Goal: Task Accomplishment & Management: Use online tool/utility

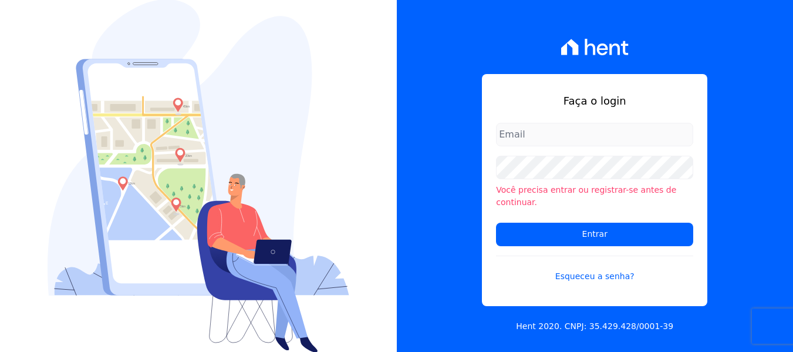
type input "[PERSON_NAME][EMAIL_ADDRESS][DOMAIN_NAME]"
click at [575, 233] on input "Entrar" at bounding box center [594, 234] width 197 height 23
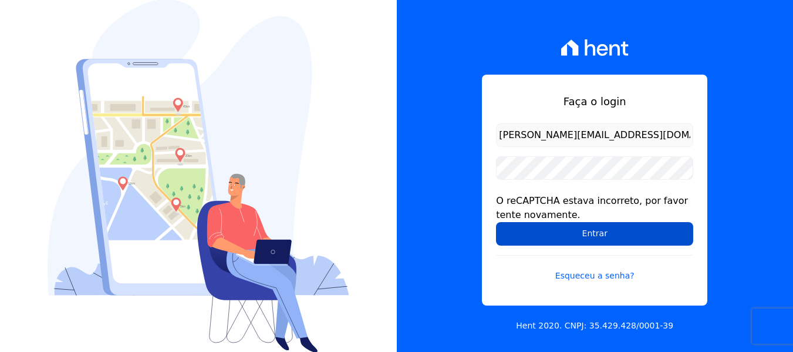
click at [594, 232] on input "Entrar" at bounding box center [594, 233] width 197 height 23
click at [530, 237] on input "Entrar" at bounding box center [594, 233] width 197 height 23
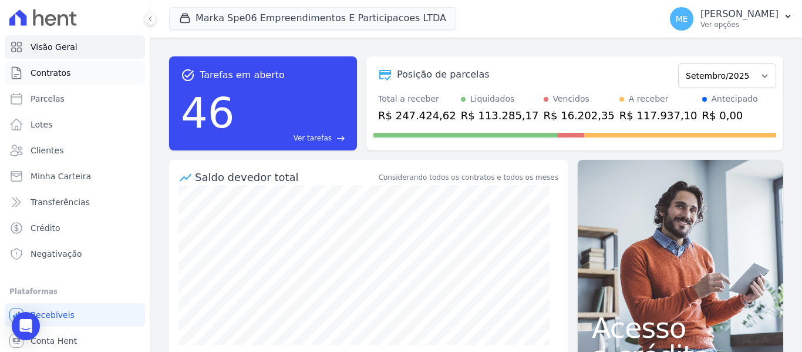
click at [59, 71] on span "Contratos" at bounding box center [51, 73] width 40 height 12
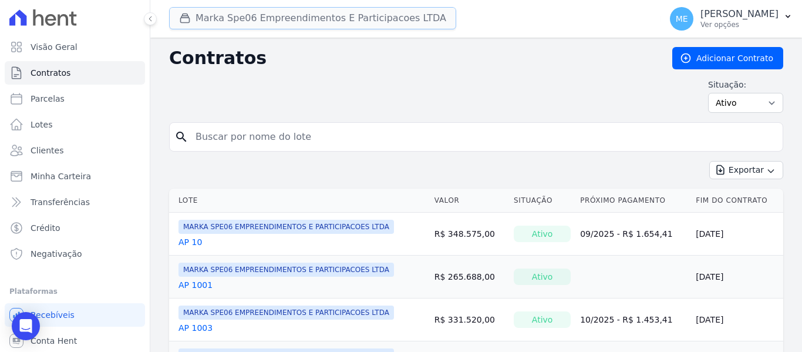
click at [405, 15] on button "Marka Spe06 Empreendimentos E Participacoes LTDA" at bounding box center [312, 18] width 287 height 22
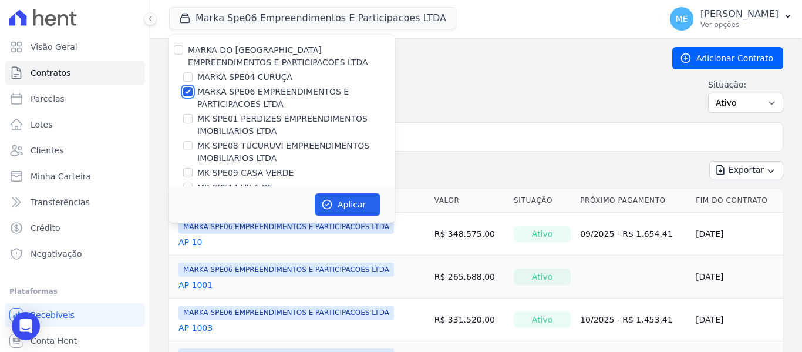
click at [190, 95] on input "MARKA SPE06 EMPREENDIMENTOS E PARTICIPACOES LTDA" at bounding box center [187, 91] width 9 height 9
checkbox input "false"
click at [187, 173] on input "MK SPE09 CASA VERDE" at bounding box center [187, 172] width 9 height 9
checkbox input "true"
click at [332, 204] on icon "button" at bounding box center [327, 205] width 12 height 12
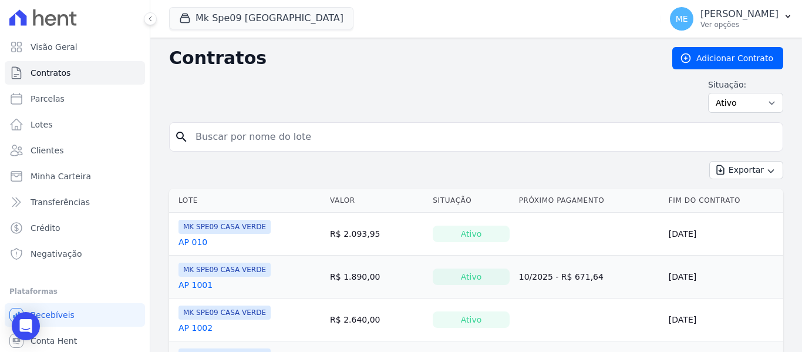
click at [462, 136] on input "search" at bounding box center [484, 136] width 590 height 23
type input "903"
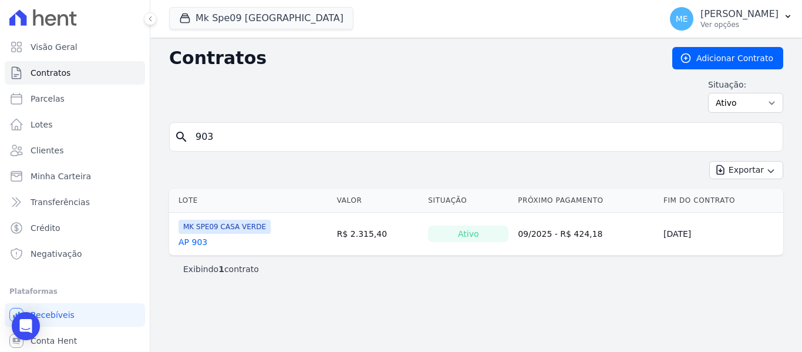
click at [203, 240] on link "AP 903" at bounding box center [193, 242] width 29 height 12
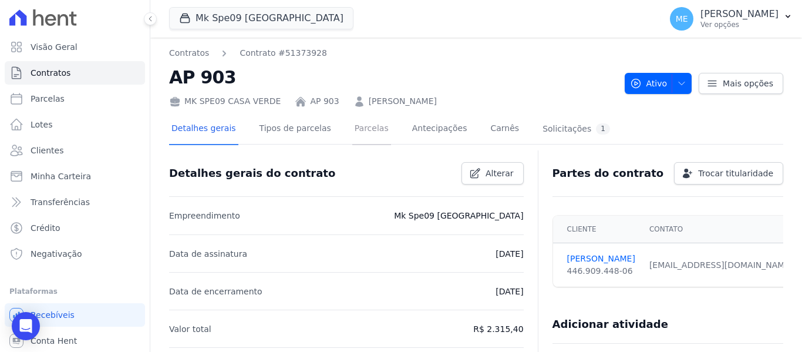
click at [364, 130] on link "Parcelas" at bounding box center [371, 129] width 39 height 31
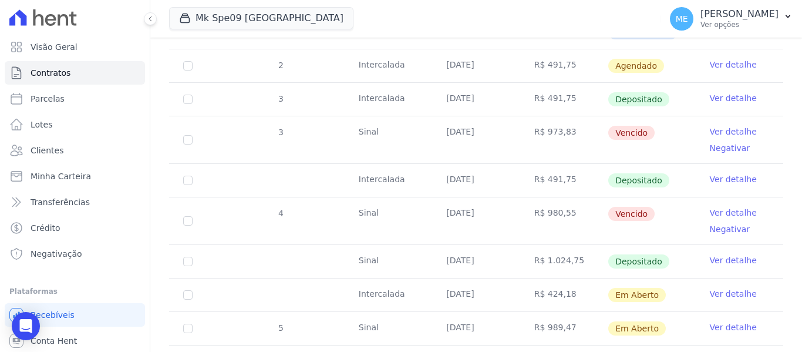
scroll to position [294, 0]
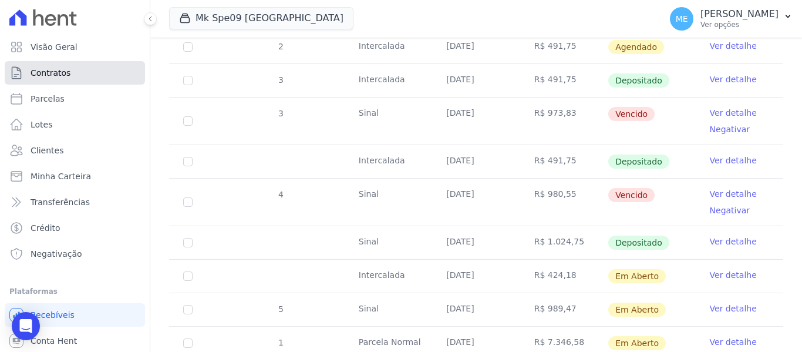
click at [52, 73] on span "Contratos" at bounding box center [51, 73] width 40 height 12
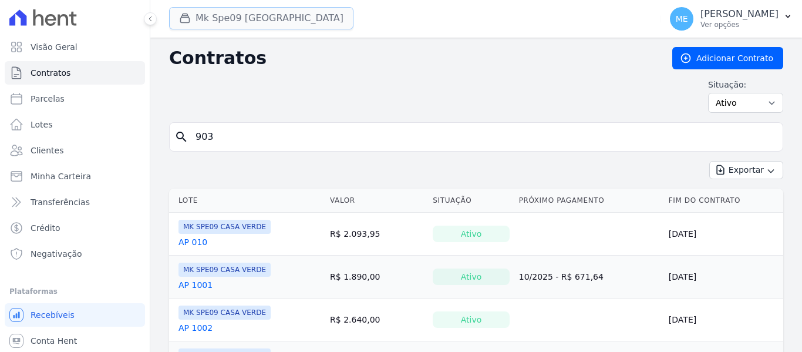
click at [251, 15] on button "Mk Spe09 Casa Verde" at bounding box center [261, 18] width 184 height 22
click at [191, 75] on div "Contratos Adicionar Contrato Situação: Ativo Todos Pausado Distratado Rascunho …" at bounding box center [476, 84] width 614 height 75
drag, startPoint x: 233, startPoint y: 12, endPoint x: 214, endPoint y: 69, distance: 60.5
click at [233, 11] on button "Mk Spe09 Casa Verde" at bounding box center [261, 18] width 184 height 22
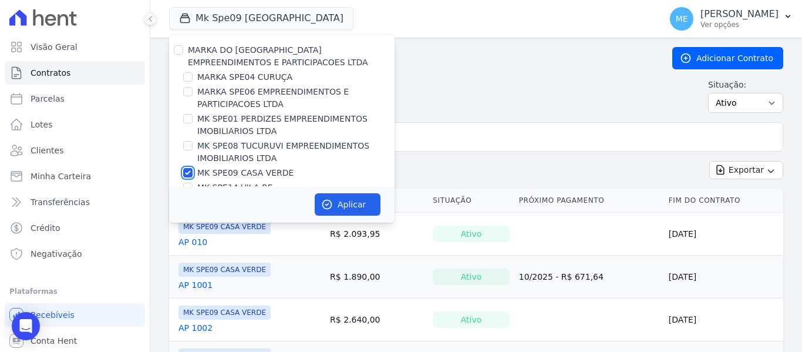
drag, startPoint x: 190, startPoint y: 174, endPoint x: 189, endPoint y: 168, distance: 6.7
click at [190, 174] on input "MK SPE09 CASA VERDE" at bounding box center [187, 172] width 9 height 9
checkbox input "false"
click at [191, 79] on input "MARKA SPE04 CURUÇA" at bounding box center [187, 76] width 9 height 9
checkbox input "true"
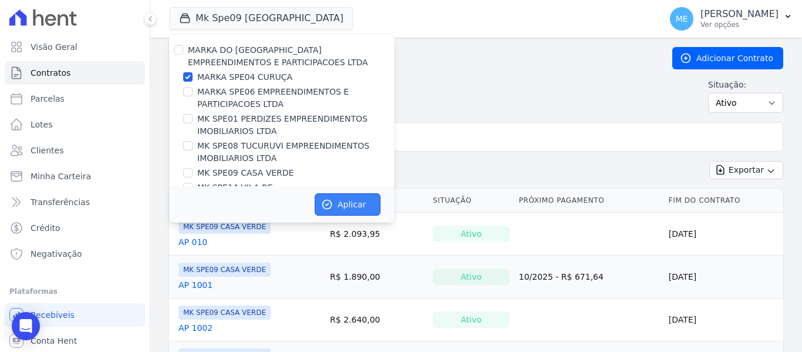
click at [349, 199] on button "Aplicar" at bounding box center [348, 204] width 66 height 22
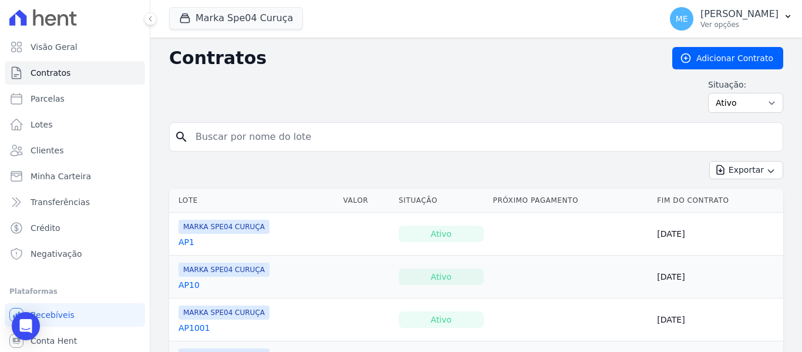
click at [404, 134] on input "search" at bounding box center [484, 136] width 590 height 23
type input "209"
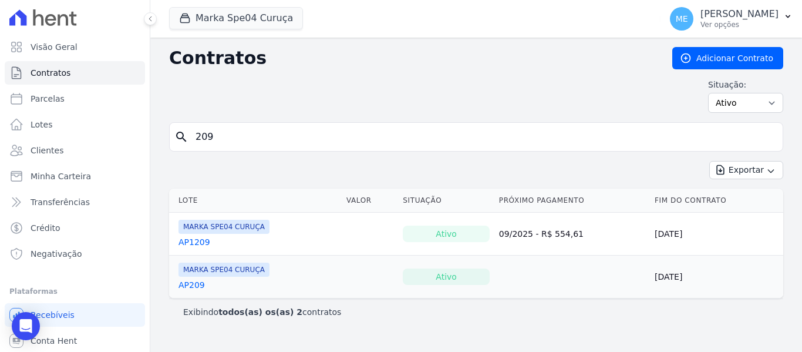
click at [196, 284] on link "AP209" at bounding box center [192, 285] width 26 height 12
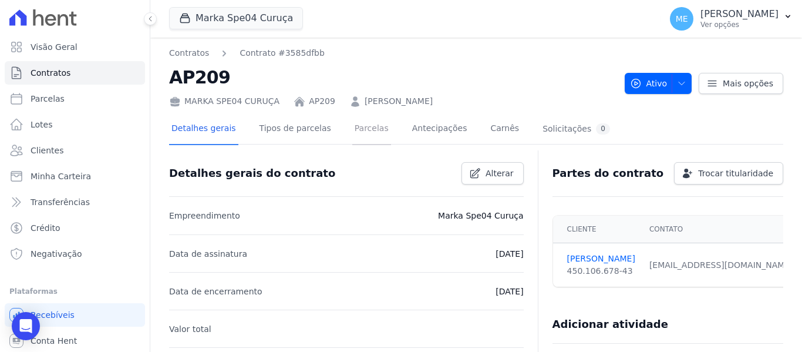
click at [359, 127] on link "Parcelas" at bounding box center [371, 129] width 39 height 31
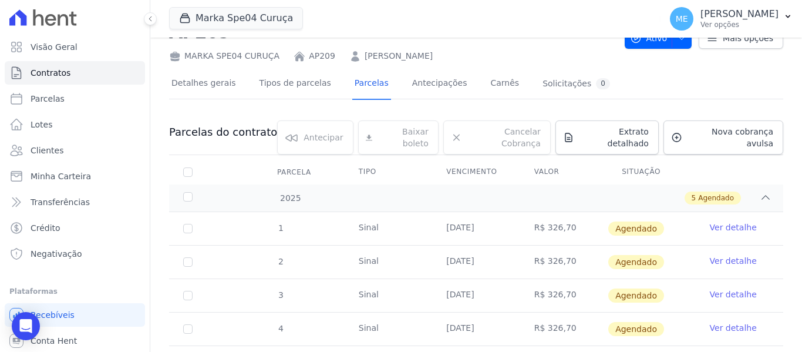
scroll to position [126, 0]
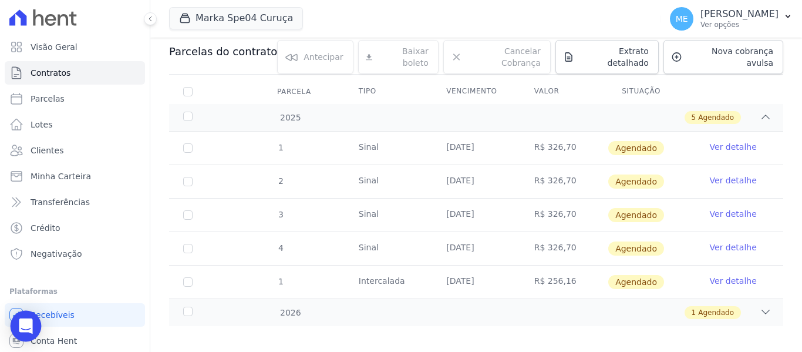
click at [29, 327] on icon "Open Intercom Messenger" at bounding box center [26, 325] width 14 height 15
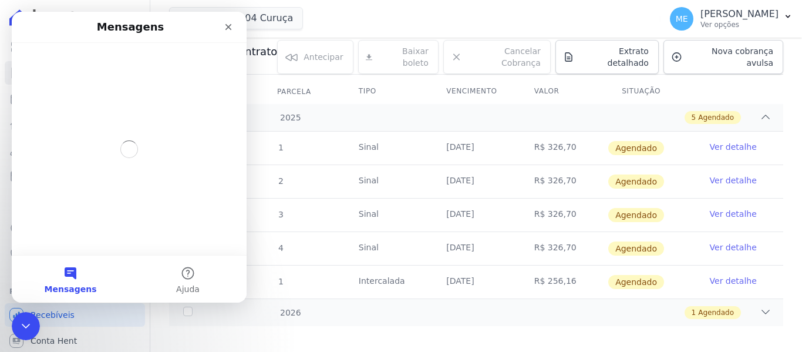
scroll to position [0, 0]
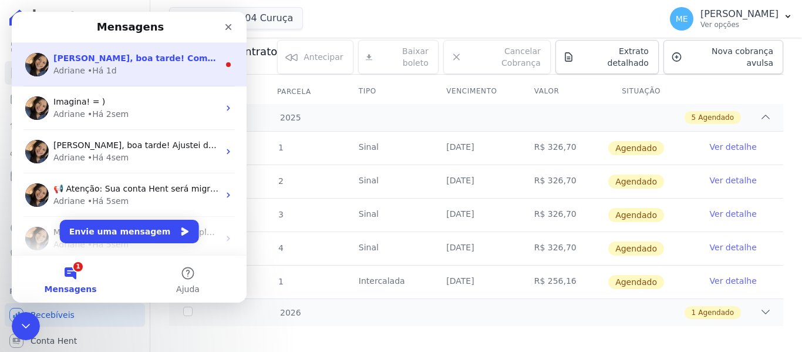
click at [127, 72] on div "Adriane • Há 1d" at bounding box center [136, 71] width 166 height 12
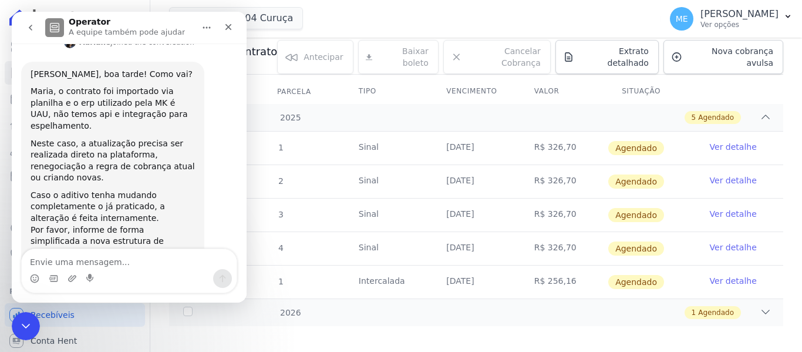
scroll to position [277, 0]
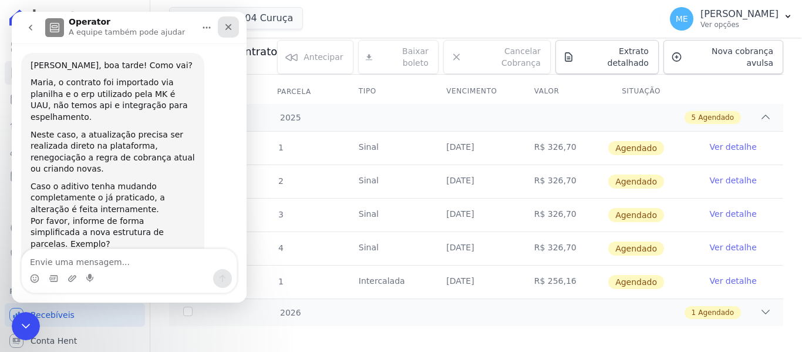
click at [231, 27] on icon "Fechar" at bounding box center [228, 26] width 9 height 9
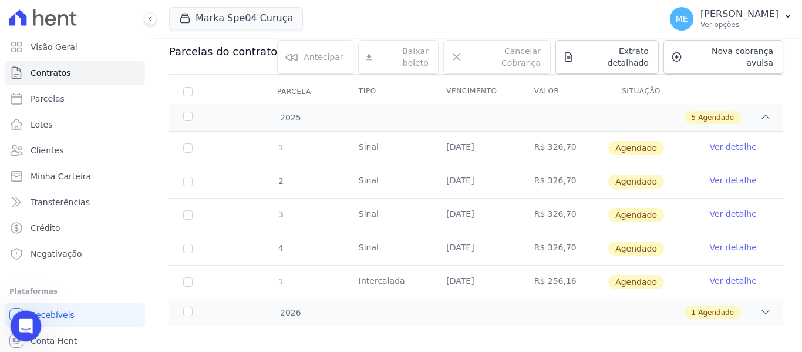
click at [30, 332] on div "Abertura do Messenger da Intercom" at bounding box center [24, 324] width 39 height 39
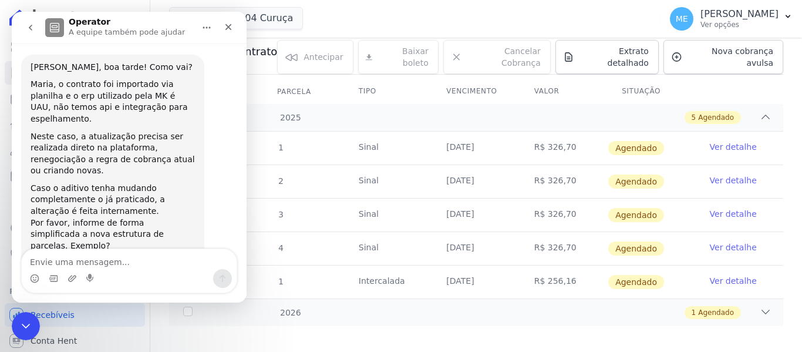
click at [106, 260] on textarea "Envie uma mensagem..." at bounding box center [129, 259] width 215 height 20
click at [106, 261] on textarea "Envie uma mensagem..." at bounding box center [129, 259] width 215 height 20
type textarea "n"
type textarea "o"
type textarea "n"
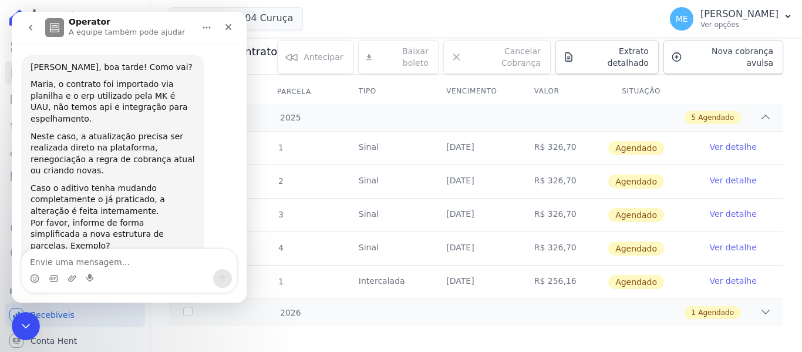
click at [121, 260] on textarea "Envie uma mensagem..." at bounding box center [129, 259] width 215 height 20
click at [228, 29] on icon "Fechar" at bounding box center [228, 26] width 9 height 9
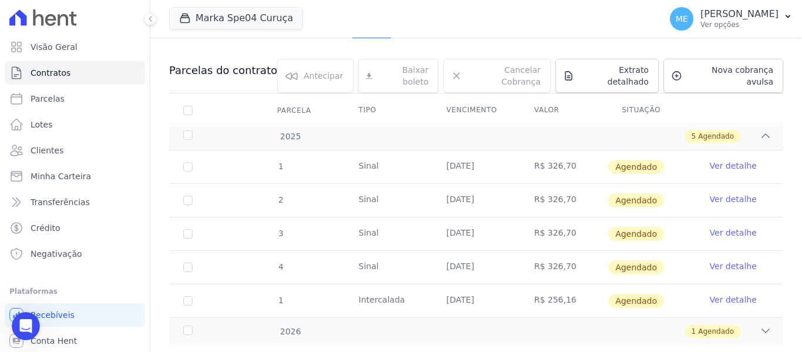
scroll to position [126, 0]
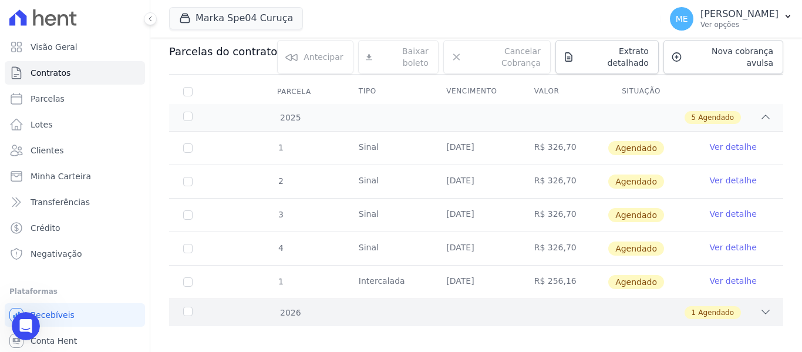
click at [764, 304] on div "2026 1 Agendado" at bounding box center [476, 312] width 614 height 28
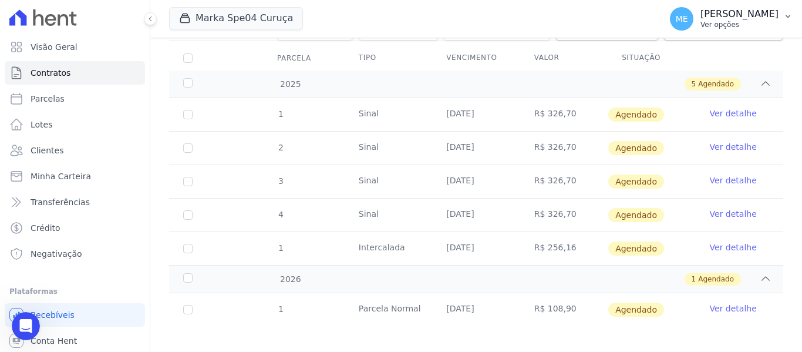
click at [795, 16] on button "ME Maria Edinea Ver opções" at bounding box center [732, 18] width 142 height 33
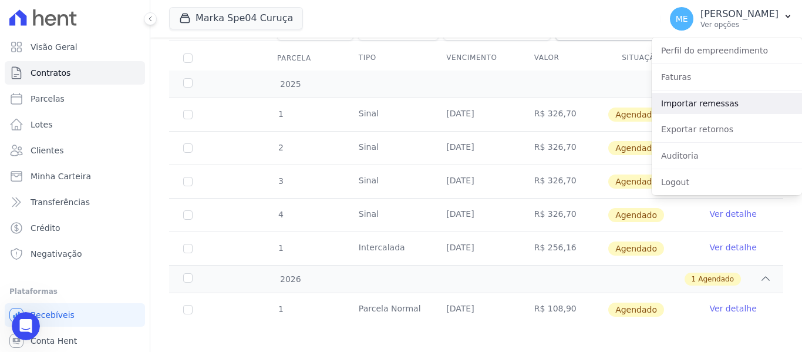
click at [725, 102] on link "Importar remessas" at bounding box center [727, 103] width 150 height 21
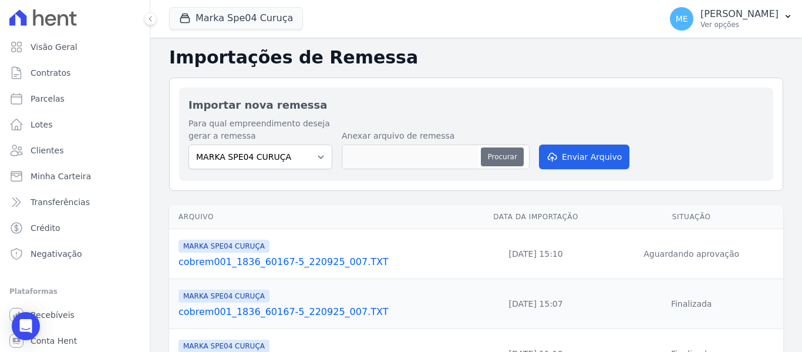
click at [488, 156] on button "Procurar" at bounding box center [502, 156] width 42 height 19
type input "cobrem001_1836_60167-5_240925_002.TXT"
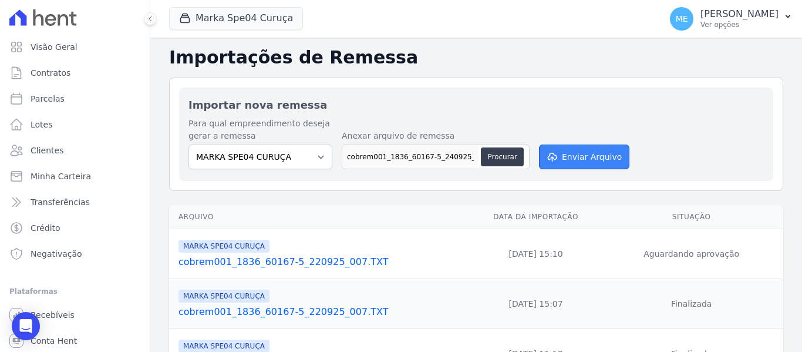
click at [591, 153] on button "Enviar Arquivo" at bounding box center [584, 156] width 90 height 25
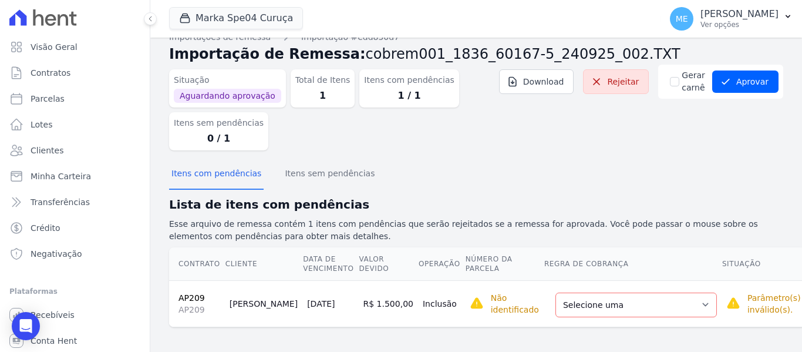
scroll to position [20, 0]
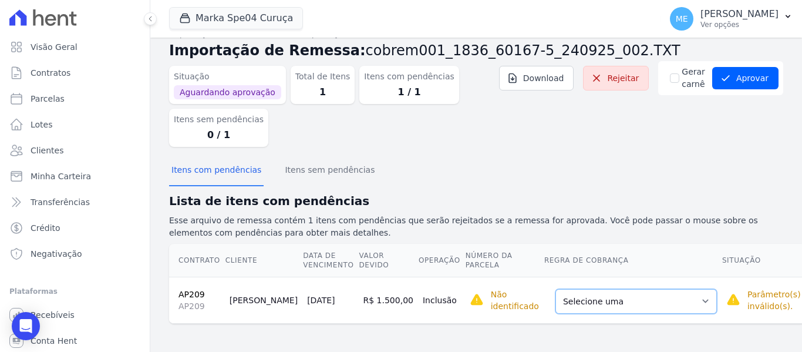
click at [672, 300] on select "Selecione uma Nova Parcela Avulsa Parcela Avulsa Existente Parcela Normal (1 X …" at bounding box center [637, 301] width 162 height 25
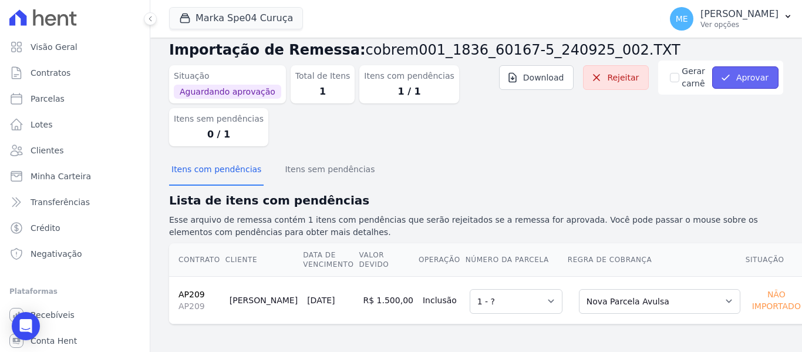
click at [745, 79] on button "Aprovar" at bounding box center [745, 77] width 66 height 22
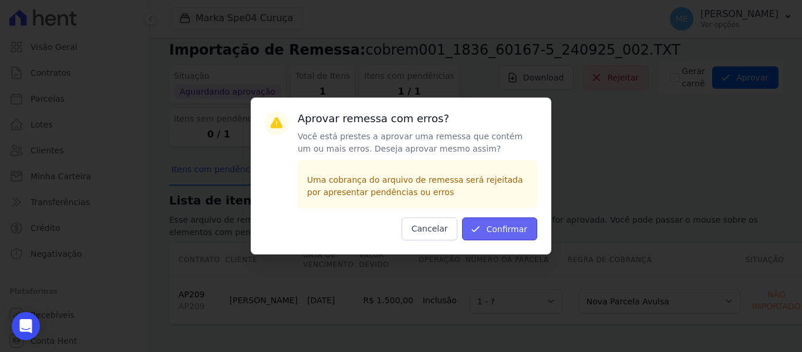
click at [496, 224] on button "Confirmar" at bounding box center [499, 228] width 75 height 23
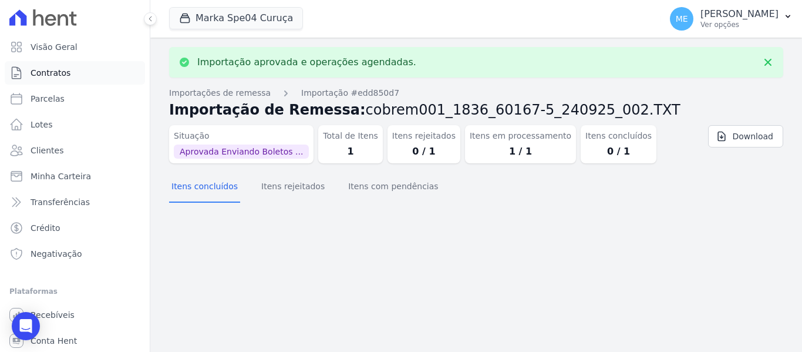
click at [65, 75] on span "Contratos" at bounding box center [51, 73] width 40 height 12
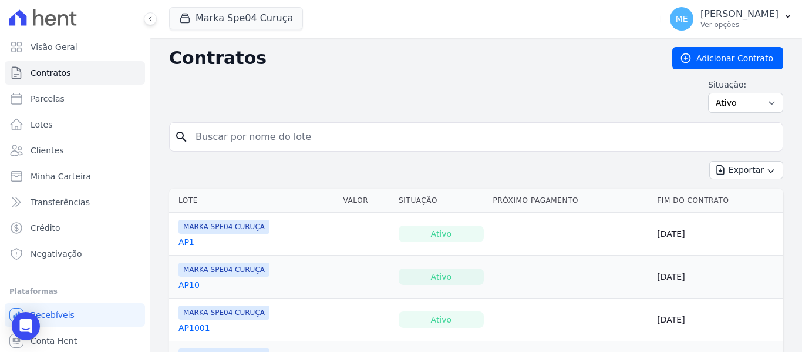
click at [423, 135] on input "search" at bounding box center [484, 136] width 590 height 23
type input "209"
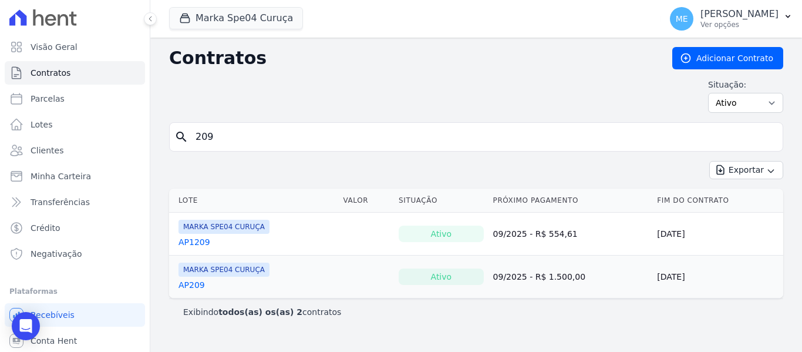
click at [191, 283] on link "AP209" at bounding box center [192, 285] width 26 height 12
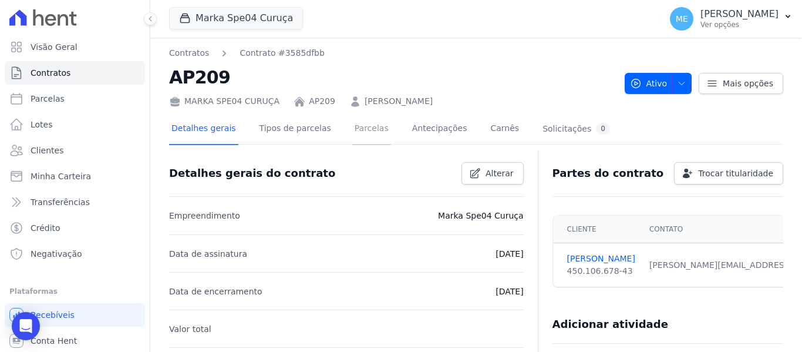
click at [369, 128] on link "Parcelas" at bounding box center [371, 129] width 39 height 31
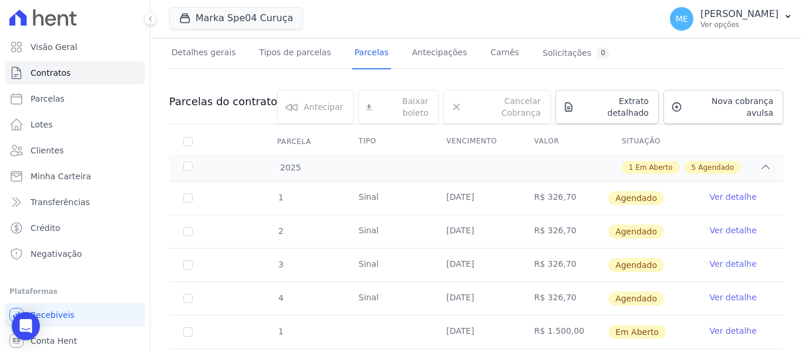
scroll to position [159, 0]
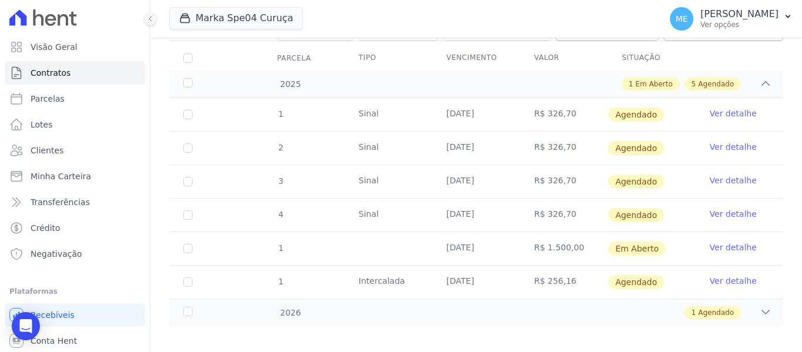
click at [710, 241] on link "Ver detalhe" at bounding box center [733, 247] width 47 height 12
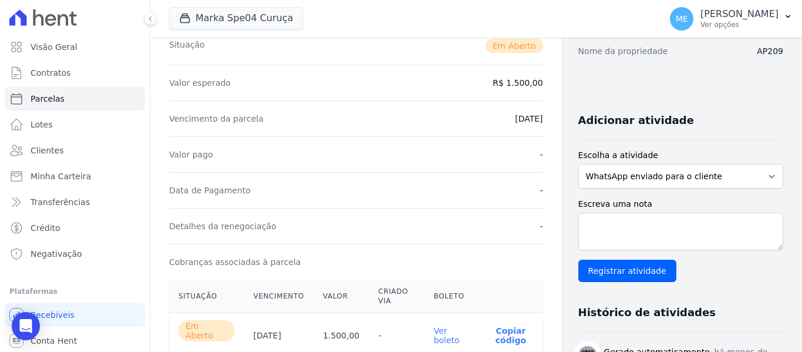
scroll to position [235, 0]
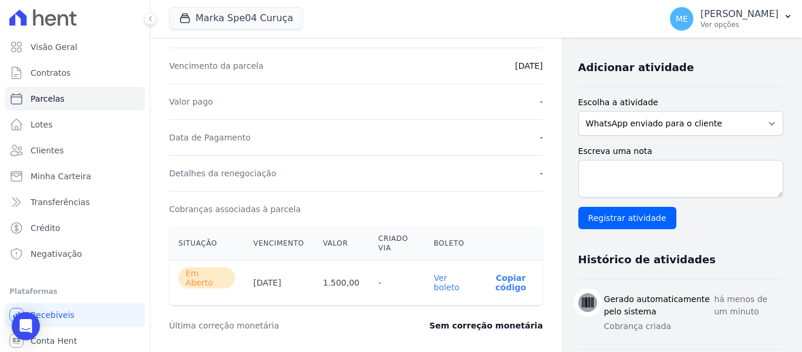
click at [435, 280] on link "Ver boleto" at bounding box center [447, 282] width 26 height 19
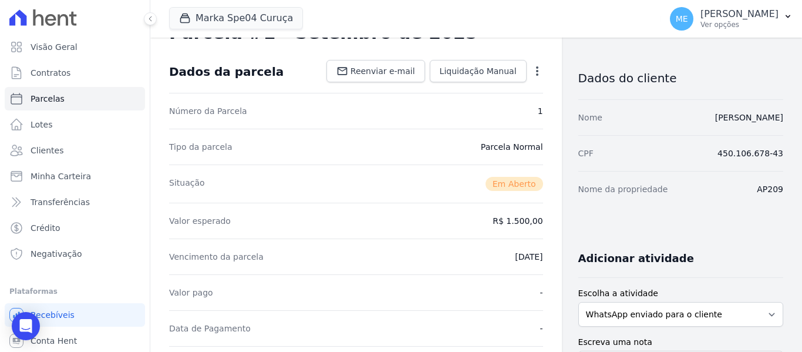
scroll to position [0, 0]
